Goal: Find specific page/section: Find specific page/section

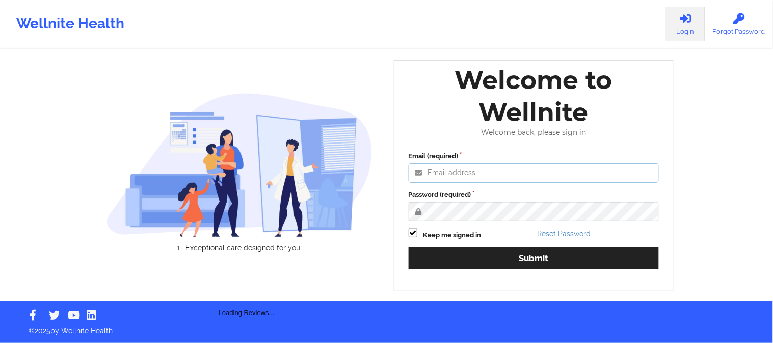
type input "[PERSON_NAME][EMAIL_ADDRESS][DOMAIN_NAME]"
click at [528, 285] on div "Welcome to Wellnite Welcome back, please sign in Email (required) [PERSON_NAME]…" at bounding box center [534, 175] width 280 height 231
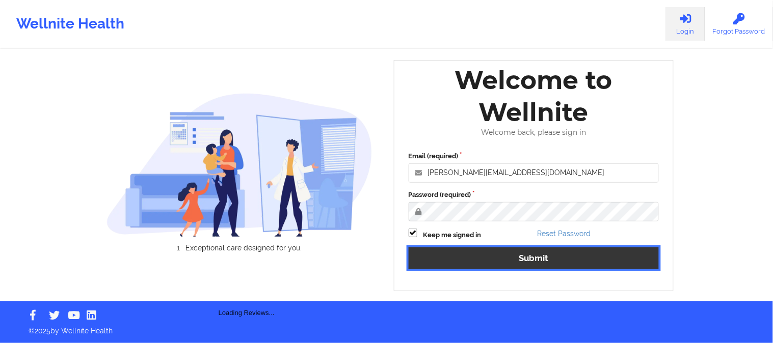
click at [534, 259] on div "Email (required) [PERSON_NAME][EMAIL_ADDRESS][DOMAIN_NAME] Password (required) …" at bounding box center [534, 214] width 265 height 140
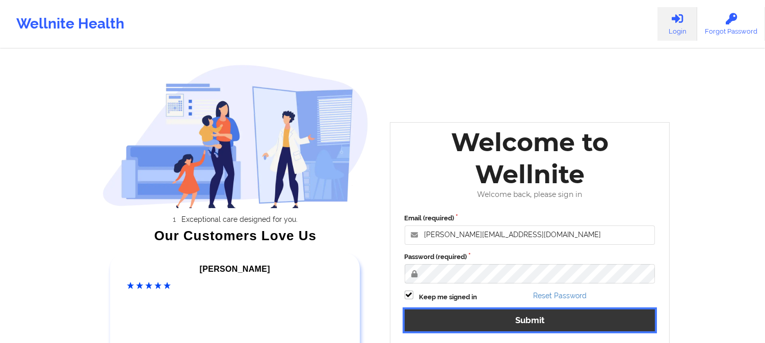
click at [576, 323] on button "Submit" at bounding box center [530, 321] width 251 height 22
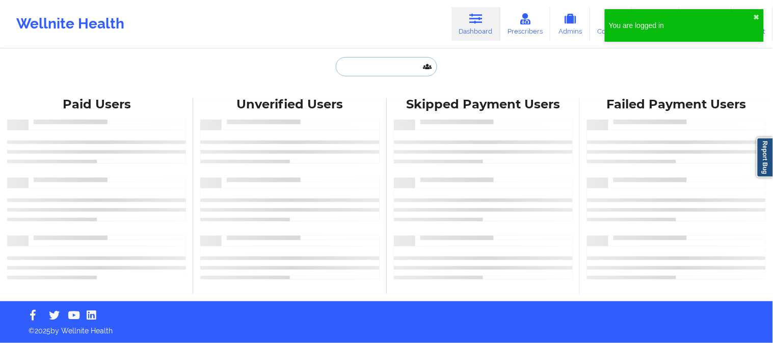
click at [393, 60] on input "text" at bounding box center [386, 66] width 101 height 19
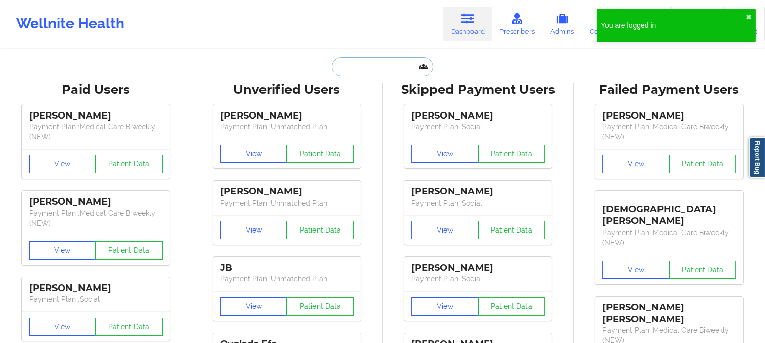
paste input "[EMAIL_ADDRESS][DOMAIN_NAME]"
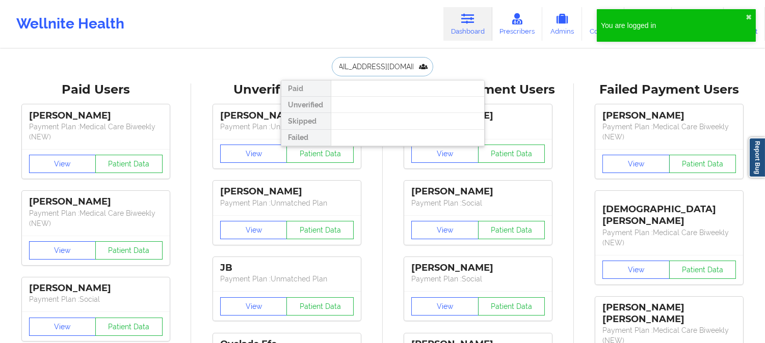
type input "[EMAIL_ADDRESS][DOMAIN_NAME]"
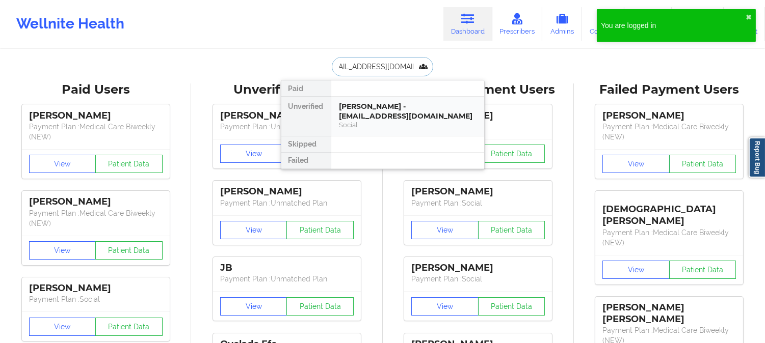
click at [382, 113] on div "[PERSON_NAME] - [EMAIL_ADDRESS][DOMAIN_NAME]" at bounding box center [407, 111] width 137 height 19
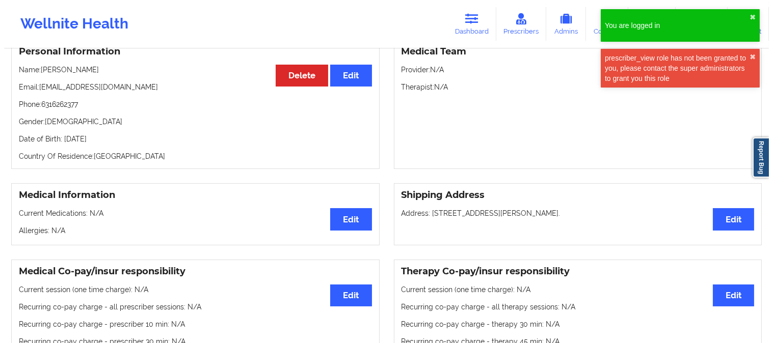
scroll to position [3, 0]
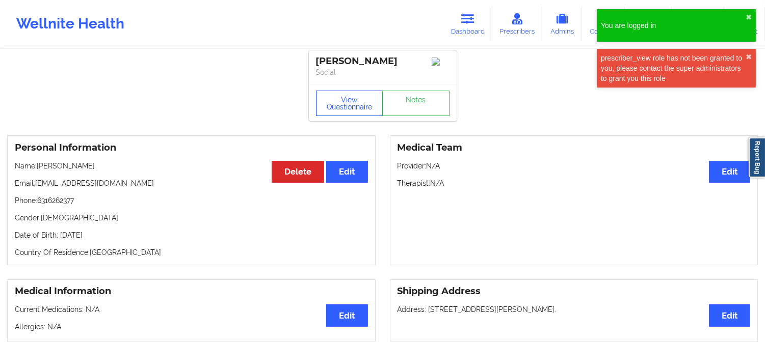
click at [342, 110] on button "View Questionnaire" at bounding box center [349, 103] width 67 height 25
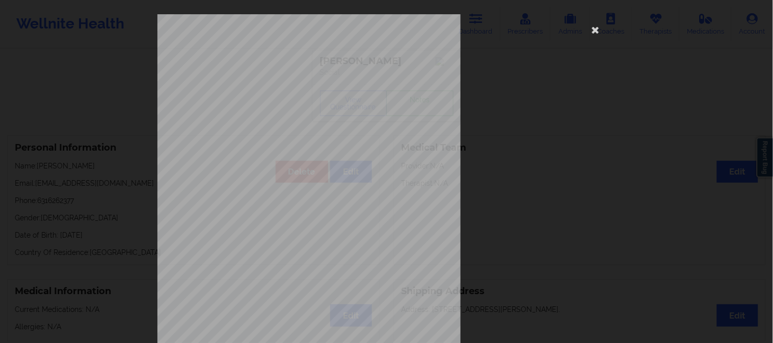
scroll to position [143, 0]
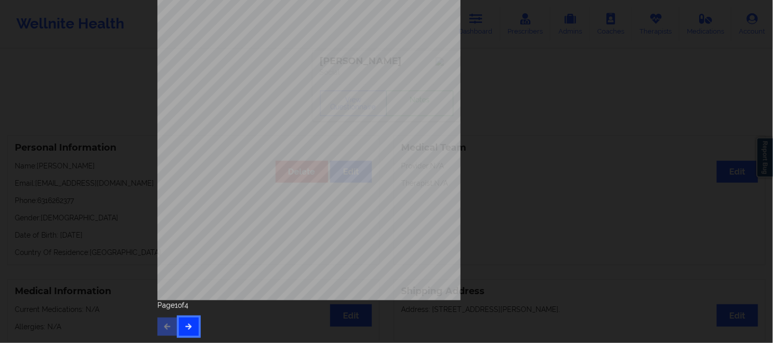
click at [195, 328] on button "button" at bounding box center [189, 327] width 20 height 18
click at [193, 332] on button "button" at bounding box center [189, 327] width 20 height 18
click at [552, 130] on div "This patient has not provided the type of insurance Insurance Member ID for pat…" at bounding box center [386, 86] width 459 height 429
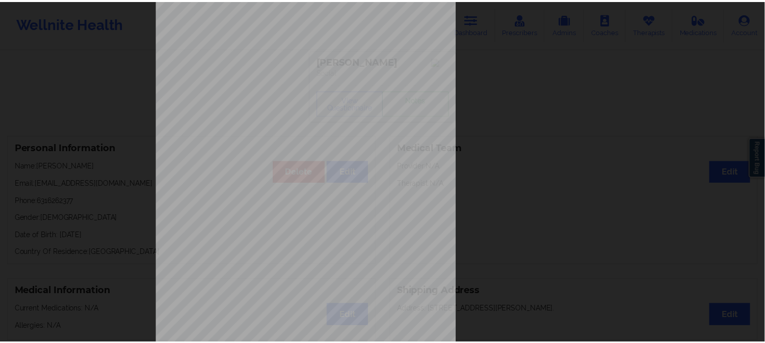
scroll to position [0, 0]
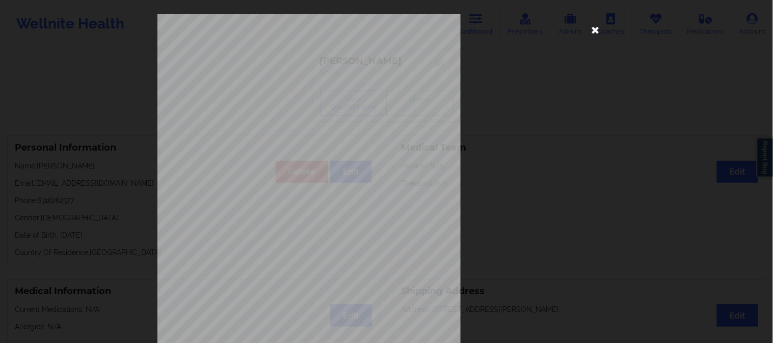
click at [594, 31] on icon at bounding box center [596, 29] width 16 height 16
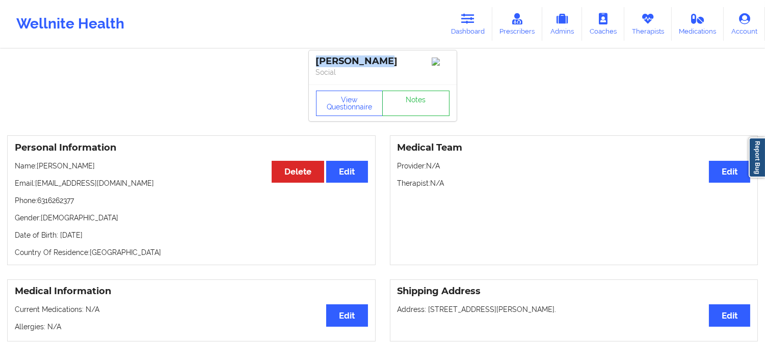
drag, startPoint x: 397, startPoint y: 62, endPoint x: 302, endPoint y: 56, distance: 96.0
copy div "[PERSON_NAME]"
click at [480, 16] on link "Dashboard" at bounding box center [467, 24] width 49 height 34
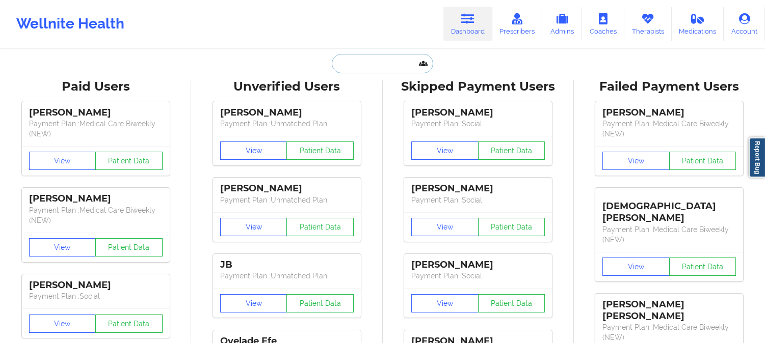
click at [387, 65] on input "text" at bounding box center [382, 63] width 101 height 19
paste input "[EMAIL_ADDRESS][DOMAIN_NAME]"
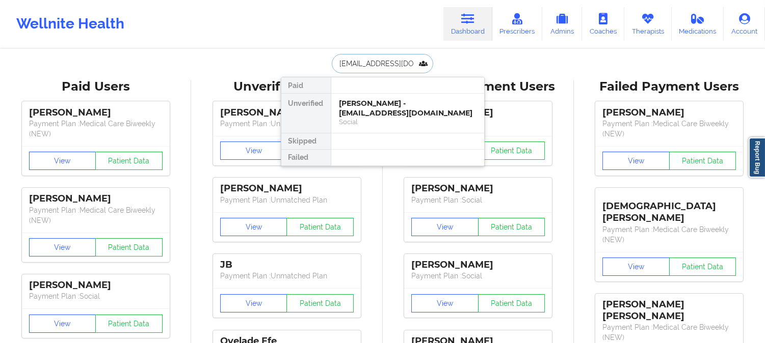
scroll to position [0, 16]
type input "[EMAIL_ADDRESS][DOMAIN_NAME]"
click at [377, 110] on div "[PERSON_NAME] - [EMAIL_ADDRESS][DOMAIN_NAME]" at bounding box center [407, 108] width 137 height 19
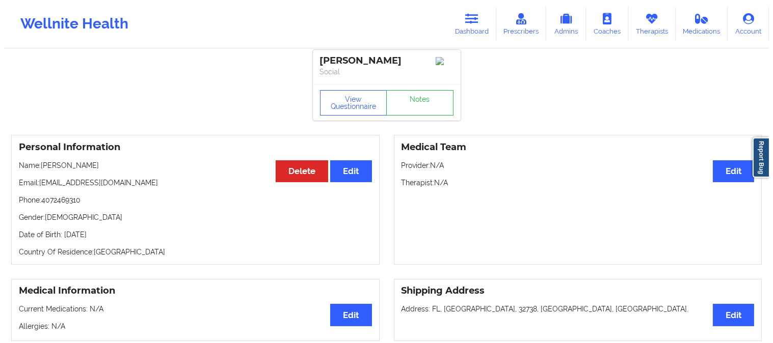
scroll to position [3, 0]
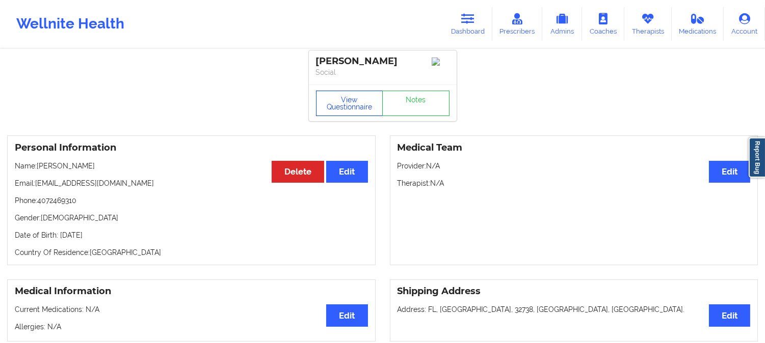
click at [336, 113] on button "View Questionnaire" at bounding box center [349, 103] width 67 height 25
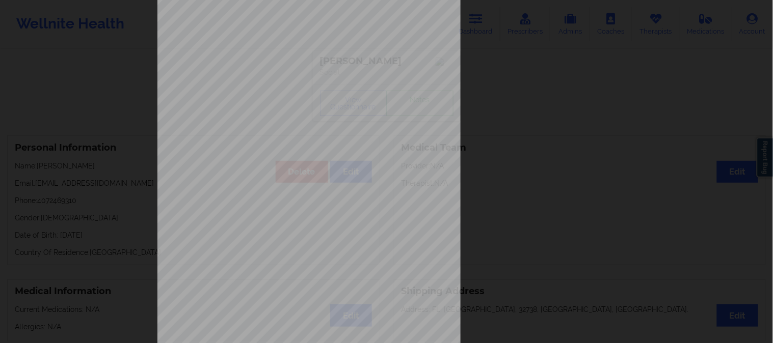
scroll to position [143, 0]
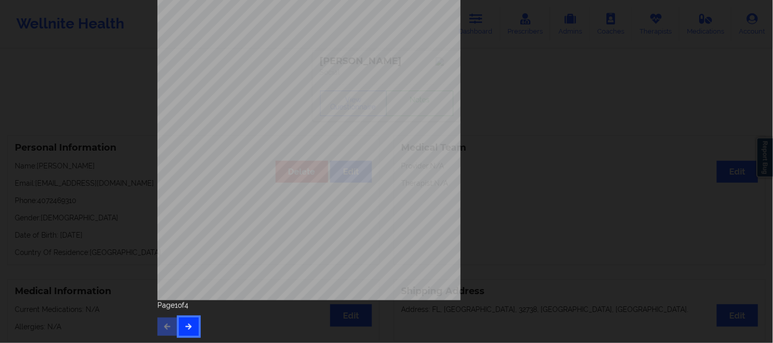
click at [192, 328] on button "button" at bounding box center [189, 327] width 20 height 18
click at [194, 318] on button "button" at bounding box center [189, 327] width 20 height 18
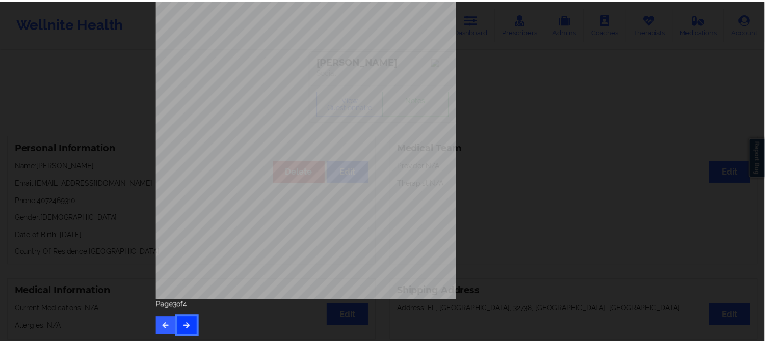
scroll to position [0, 0]
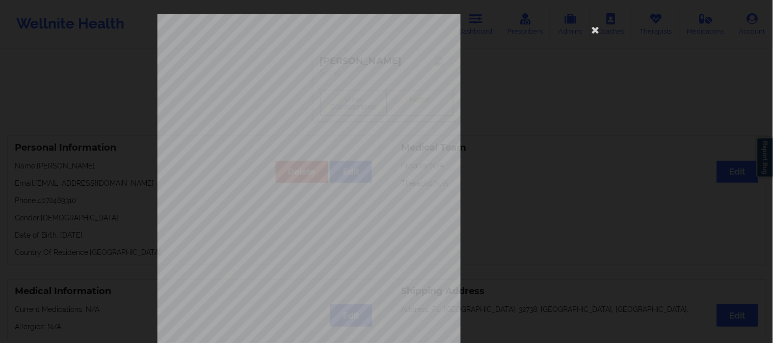
click at [546, 121] on div "This patient has not provided the type of insurance Insurance Member ID for pat…" at bounding box center [386, 228] width 459 height 429
click at [594, 32] on icon at bounding box center [596, 29] width 16 height 16
